Goal: Task Accomplishment & Management: Use online tool/utility

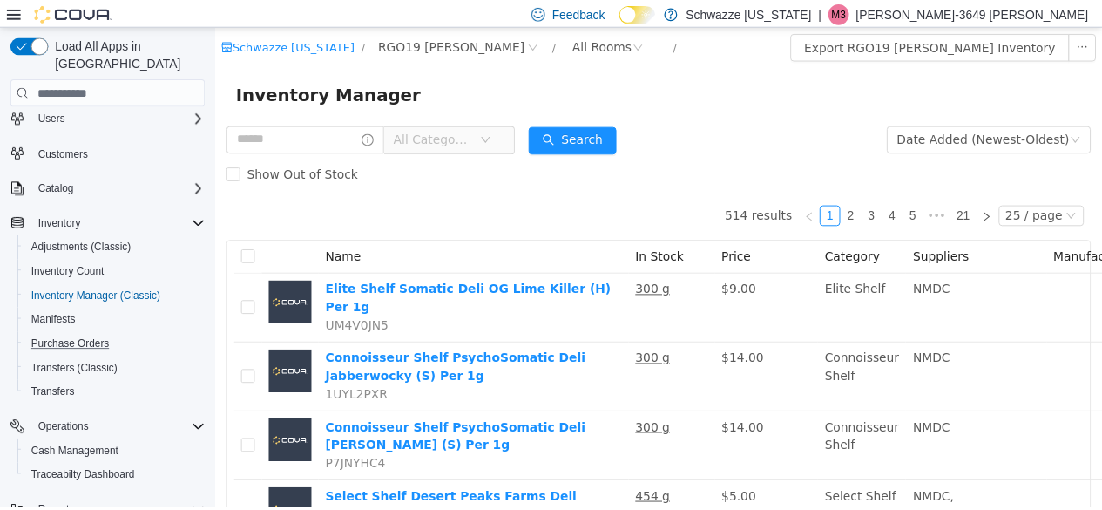
scroll to position [235, 0]
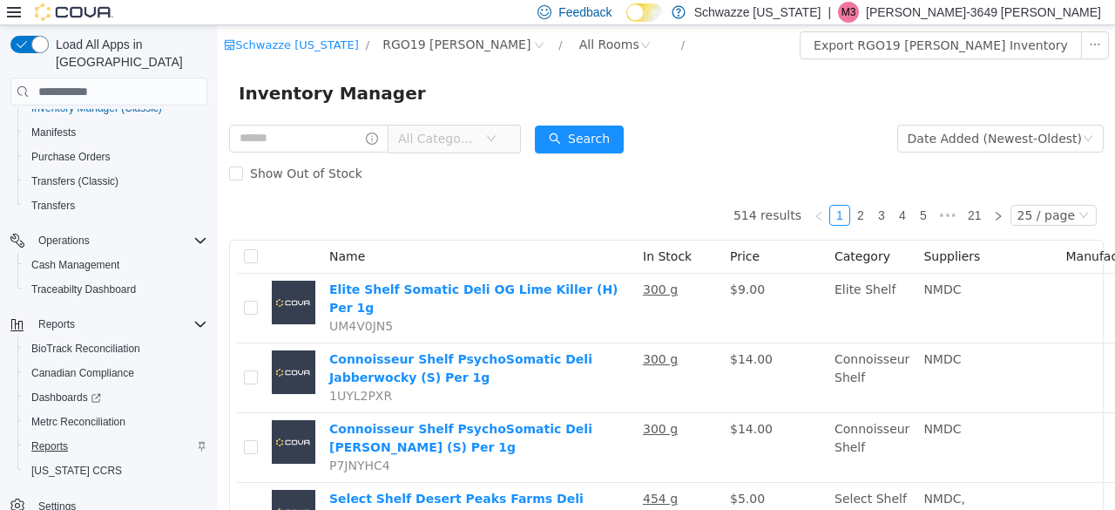
click at [62, 439] on span "Reports" at bounding box center [49, 446] width 37 height 14
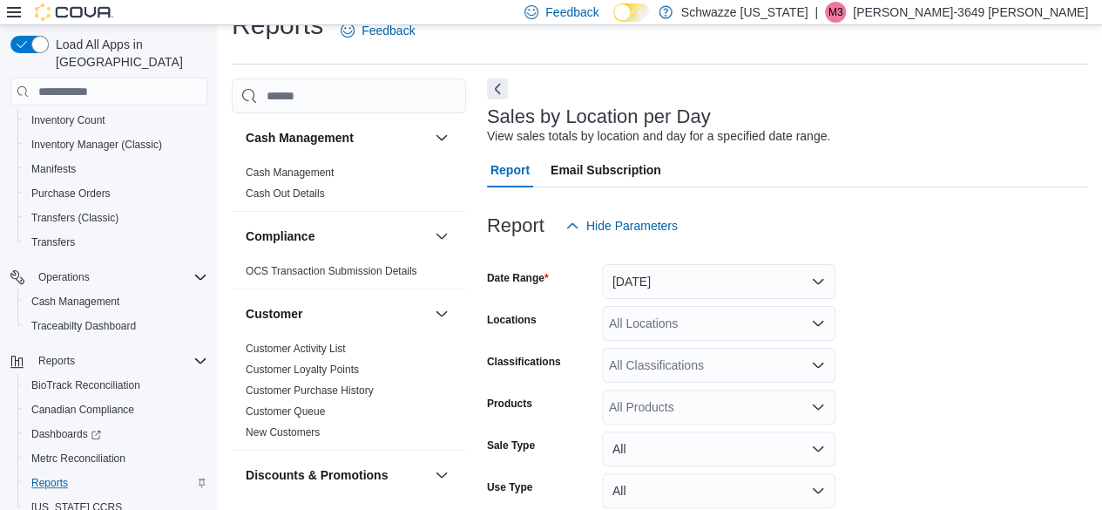
scroll to position [40, 0]
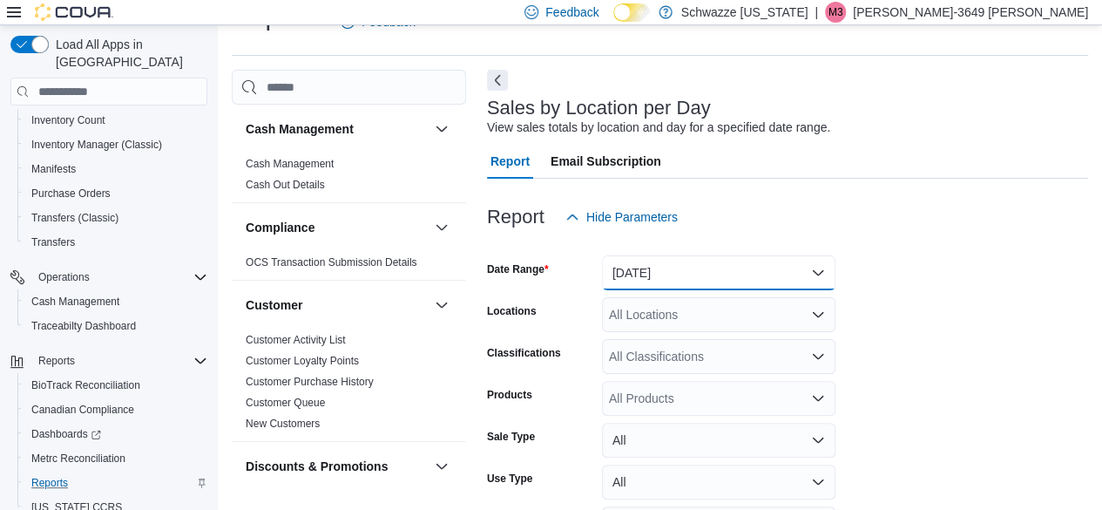
click at [822, 269] on button "[DATE]" at bounding box center [718, 272] width 233 height 35
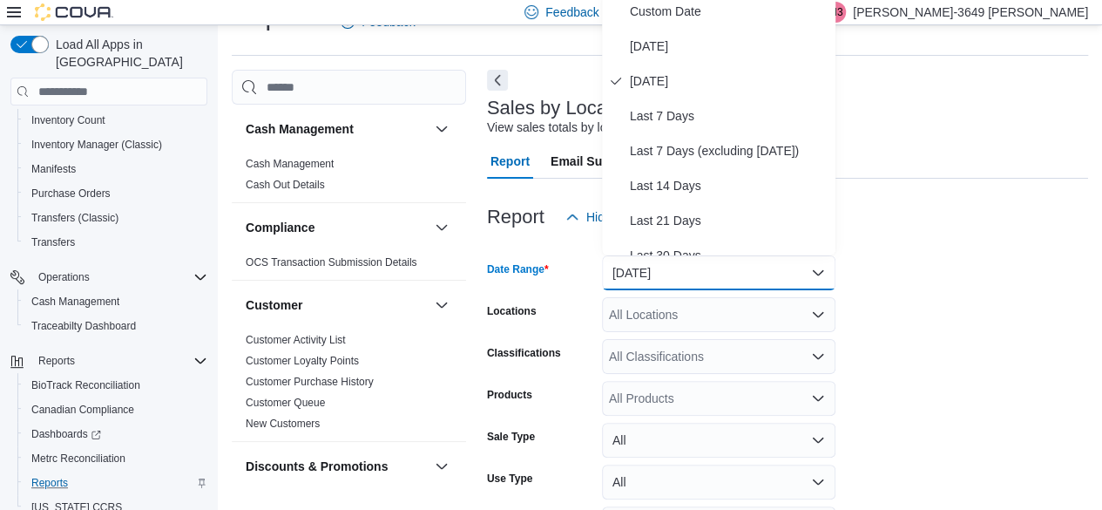
scroll to position [34, 0]
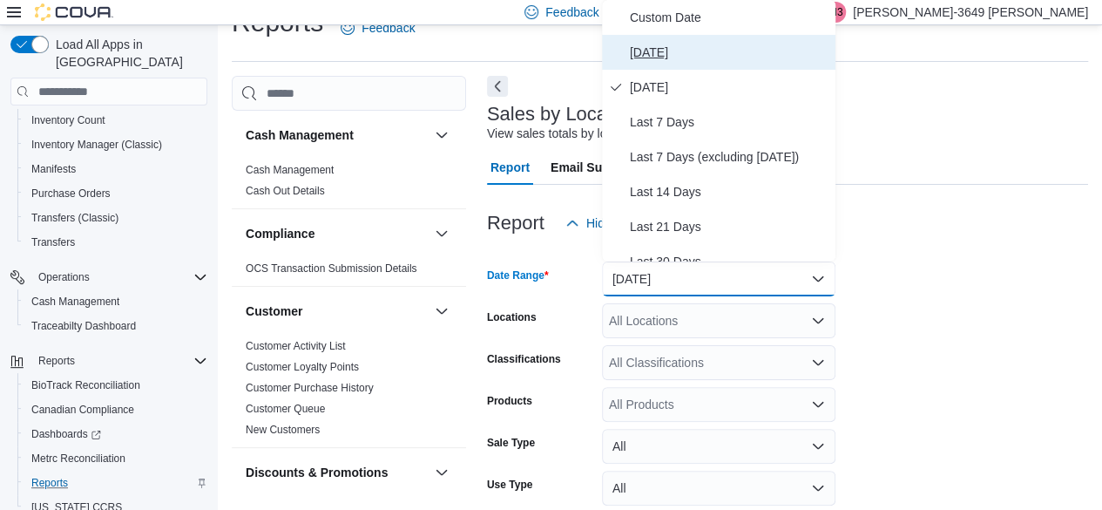
click at [701, 58] on span "[DATE]" at bounding box center [729, 52] width 199 height 21
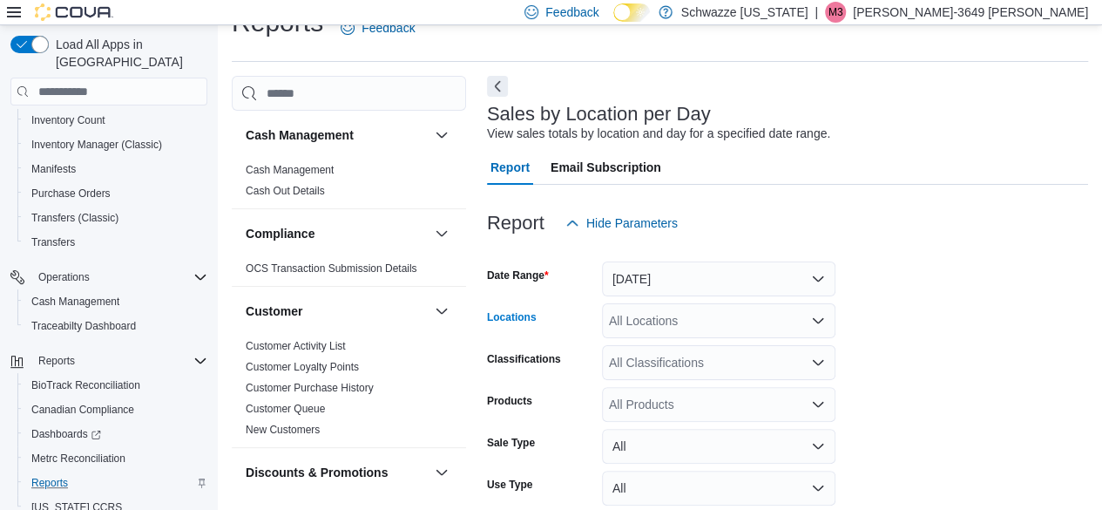
click at [768, 320] on div "All Locations" at bounding box center [718, 320] width 233 height 35
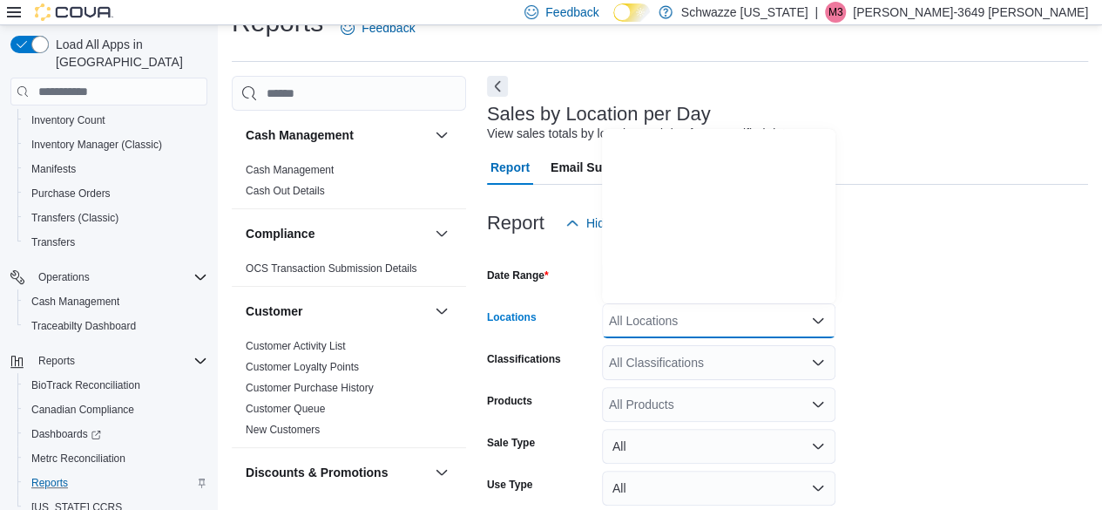
scroll to position [862, 0]
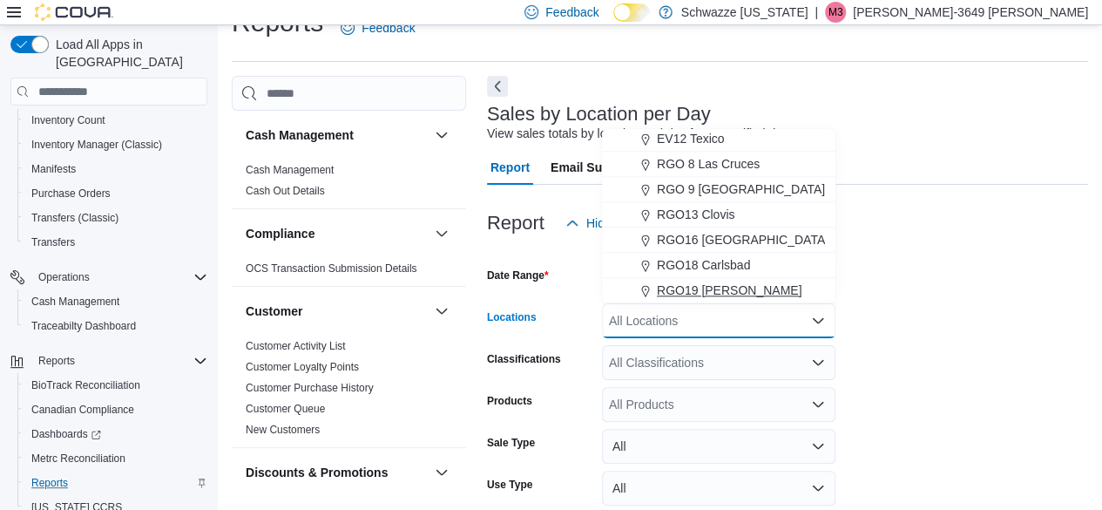
click at [722, 288] on span "RGO19 [PERSON_NAME]" at bounding box center [729, 289] width 145 height 17
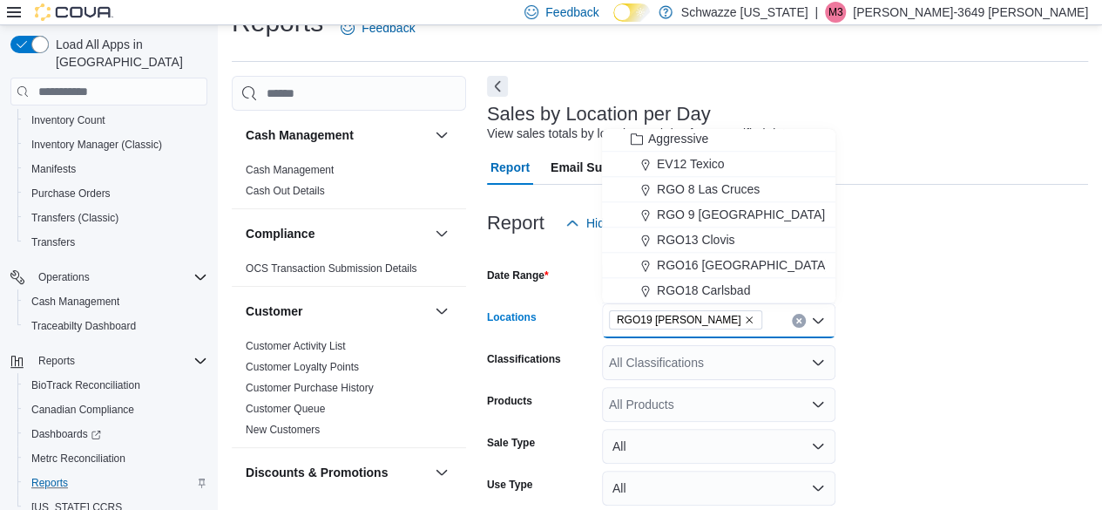
scroll to position [155, 0]
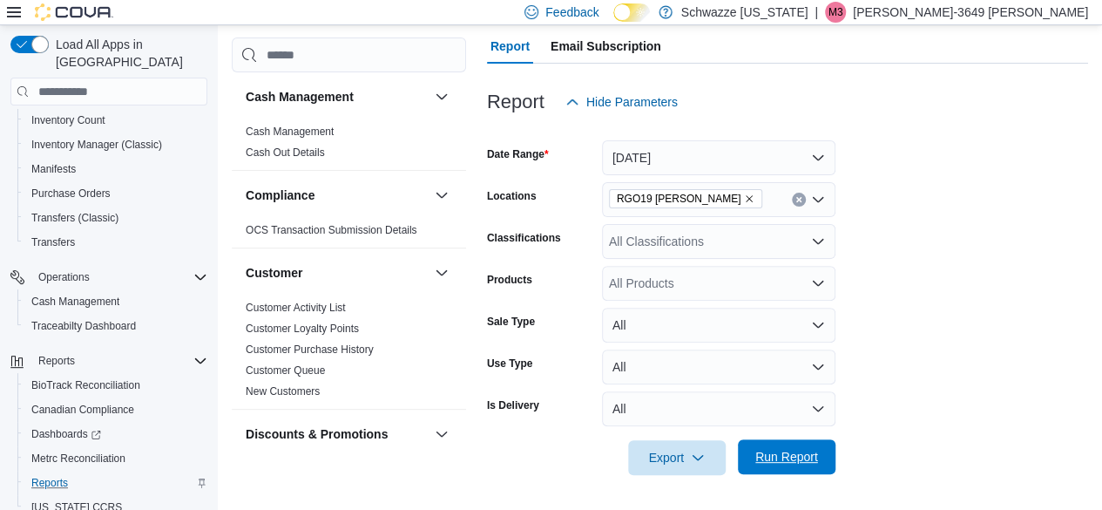
click at [799, 455] on span "Run Report" at bounding box center [786, 456] width 63 height 17
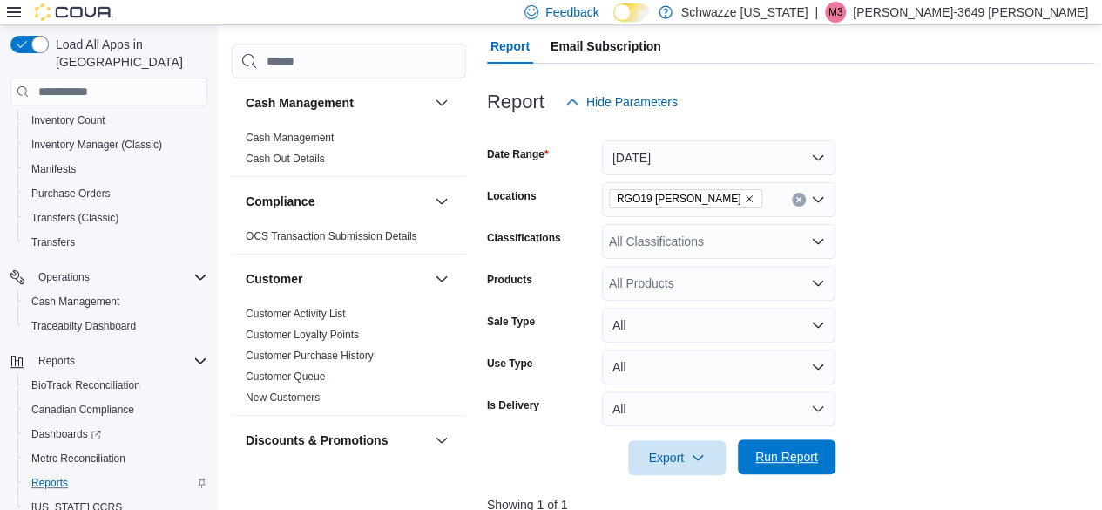
click at [799, 455] on span "Run Report" at bounding box center [786, 456] width 63 height 17
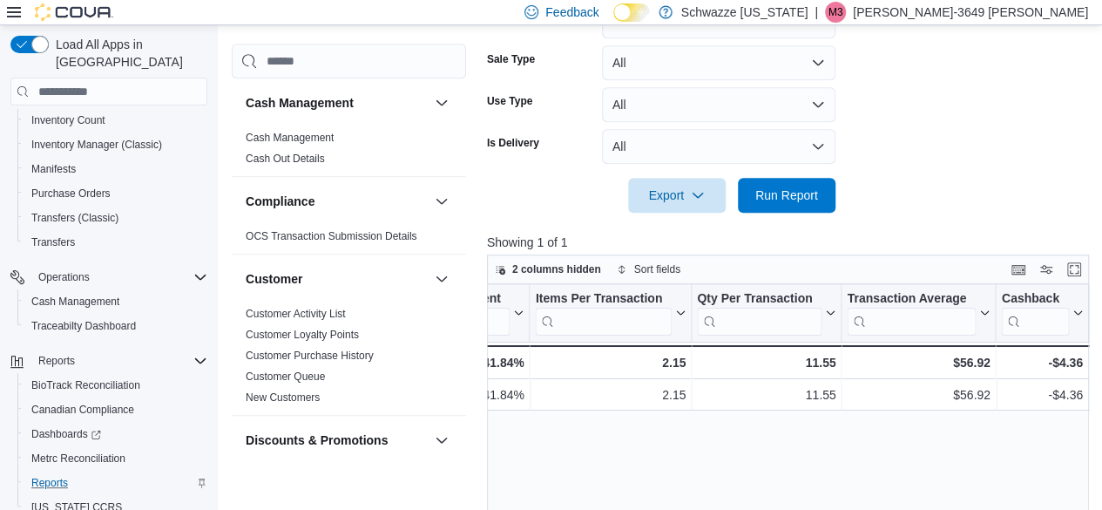
scroll to position [0, 1578]
